Goal: Task Accomplishment & Management: Complete application form

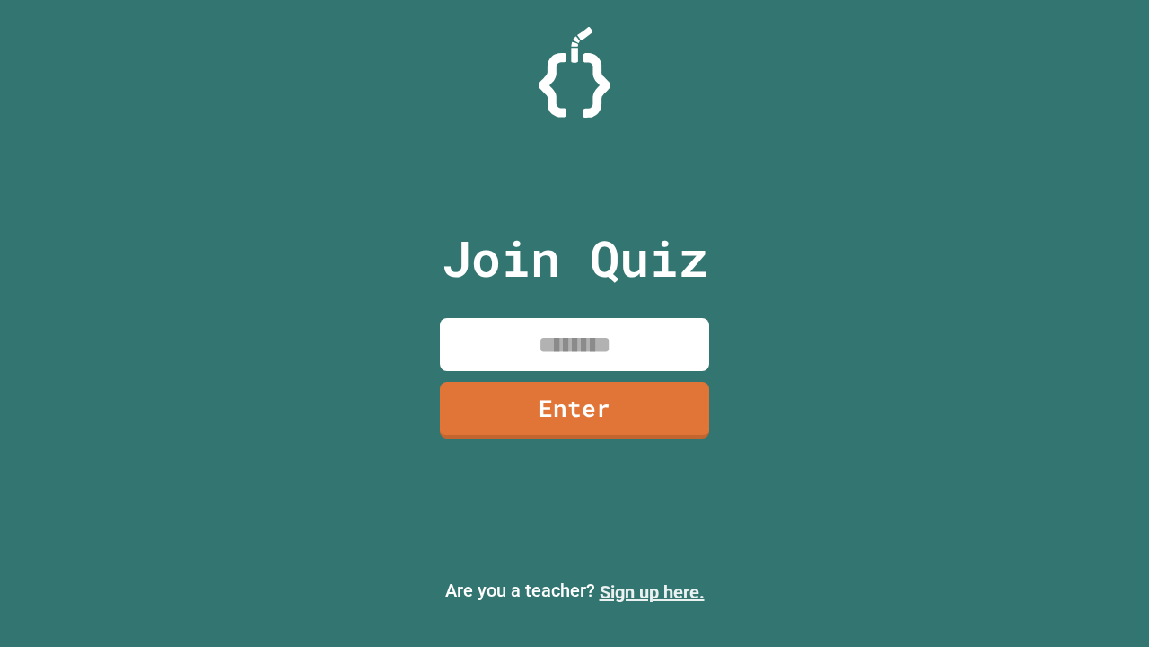
click at [652, 592] on link "Sign up here." at bounding box center [652, 592] width 105 height 22
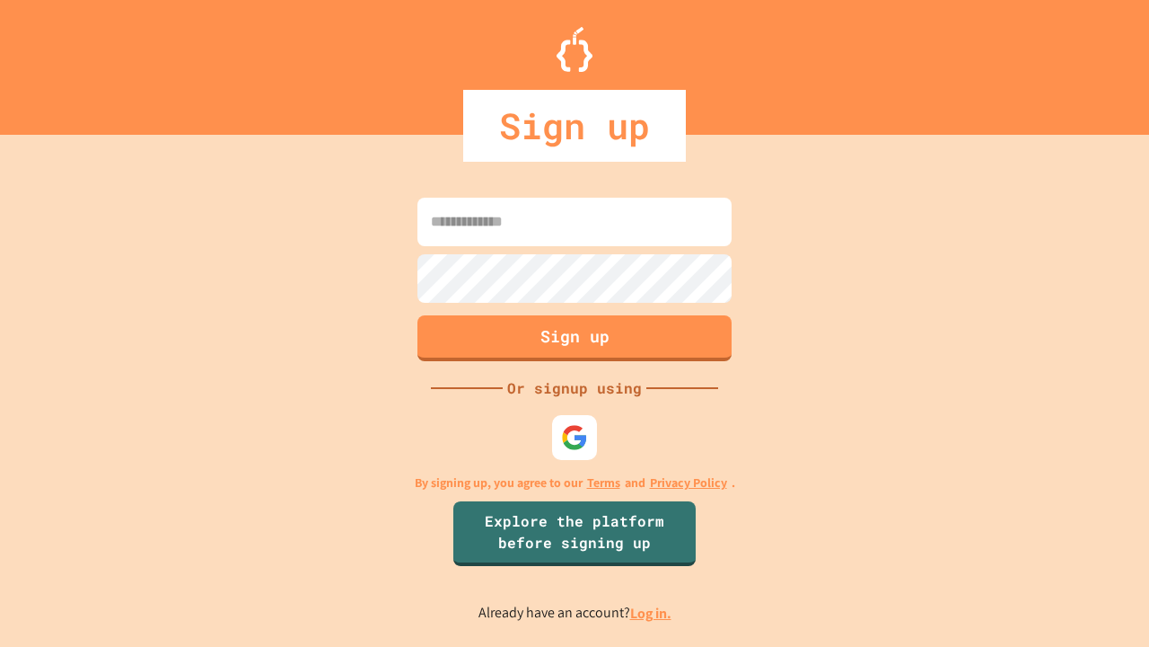
click at [652, 612] on link "Log in." at bounding box center [650, 612] width 41 height 19
